Goal: Task Accomplishment & Management: Manage account settings

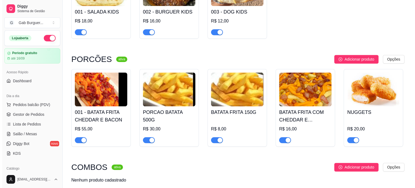
scroll to position [405, 0]
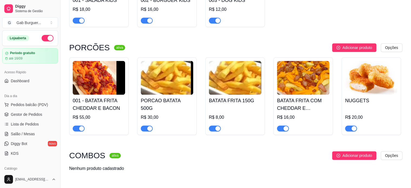
click at [96, 80] on img at bounding box center [99, 78] width 52 height 34
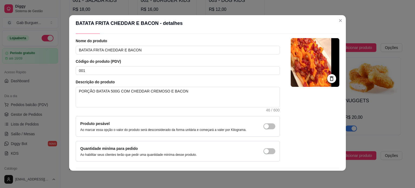
scroll to position [0, 0]
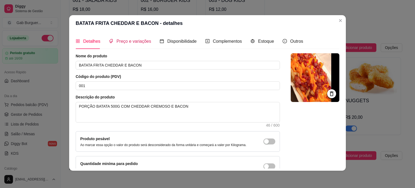
click at [126, 43] on span "Preço e variações" at bounding box center [133, 41] width 35 height 5
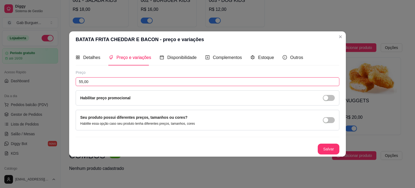
drag, startPoint x: 82, startPoint y: 82, endPoint x: 120, endPoint y: 83, distance: 37.8
click at [83, 82] on input "55,00" at bounding box center [208, 81] width 264 height 9
type input "50,00"
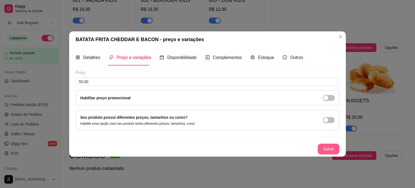
click at [326, 149] on button "Salvar" at bounding box center [329, 148] width 22 height 11
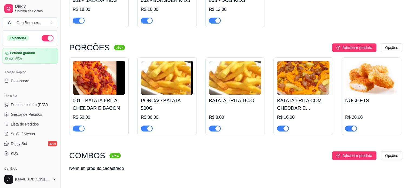
click at [296, 83] on img at bounding box center [303, 78] width 52 height 34
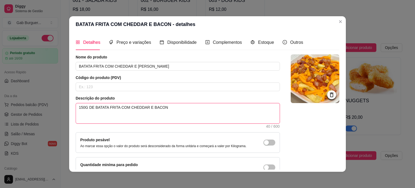
click at [82, 106] on textarea "150G DE BATATA FRITA COM CHEDDAR E BACON" at bounding box center [178, 113] width 204 height 20
type textarea "15G DE BATATA FRITA COM CHEDDAR E BACON"
type textarea "1G DE BATATA FRITA COM CHEDDAR E BACON"
type textarea "G DE BATATA FRITA COM CHEDDAR E [PERSON_NAME]"
type textarea "2G DE BATATA FRITA COM CHEDDAR E BACON"
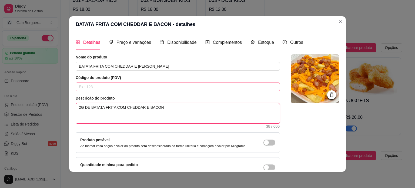
type textarea "25G DE BATATA FRITA COM CHEDDAR E BACON"
type textarea "250G DE BATATA FRITA COM CHEDDAR E BACON"
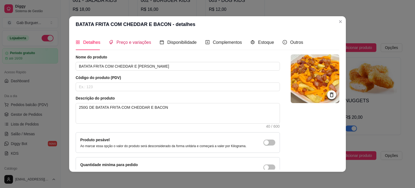
click at [123, 42] on span "Preço e variações" at bounding box center [133, 42] width 35 height 5
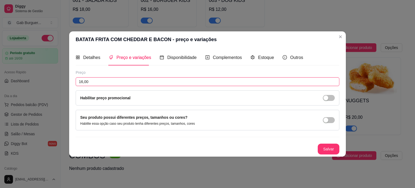
click at [91, 83] on input "16,00" at bounding box center [208, 81] width 264 height 9
type input "25,00"
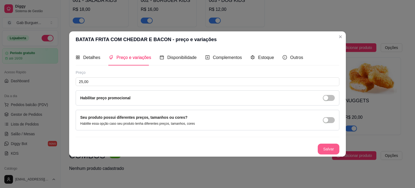
click at [325, 149] on button "Salvar" at bounding box center [329, 148] width 22 height 11
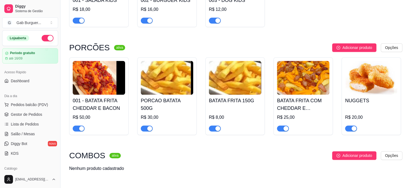
click at [237, 81] on img at bounding box center [235, 78] width 52 height 34
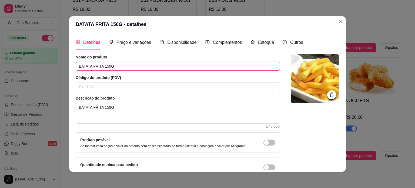
drag, startPoint x: 106, startPoint y: 65, endPoint x: 154, endPoint y: 61, distance: 48.3
click at [106, 65] on input "BATATA FRITA 150G" at bounding box center [178, 66] width 204 height 9
type input "BATATA FRITA 250G"
click at [123, 43] on span "Preço e variações" at bounding box center [133, 42] width 35 height 5
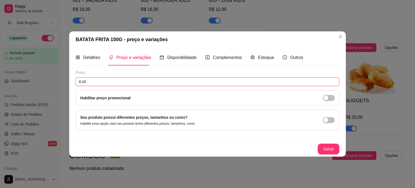
click at [93, 84] on input "8,00" at bounding box center [208, 81] width 264 height 9
type input "15,00"
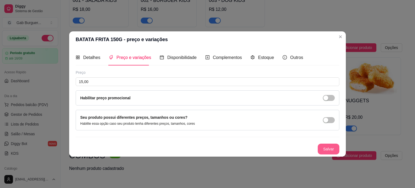
click at [327, 147] on button "Salvar" at bounding box center [329, 148] width 22 height 11
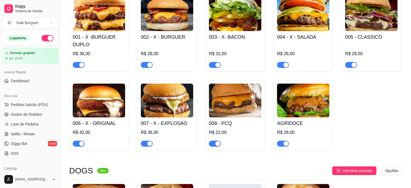
scroll to position [81, 0]
